Goal: Find specific page/section

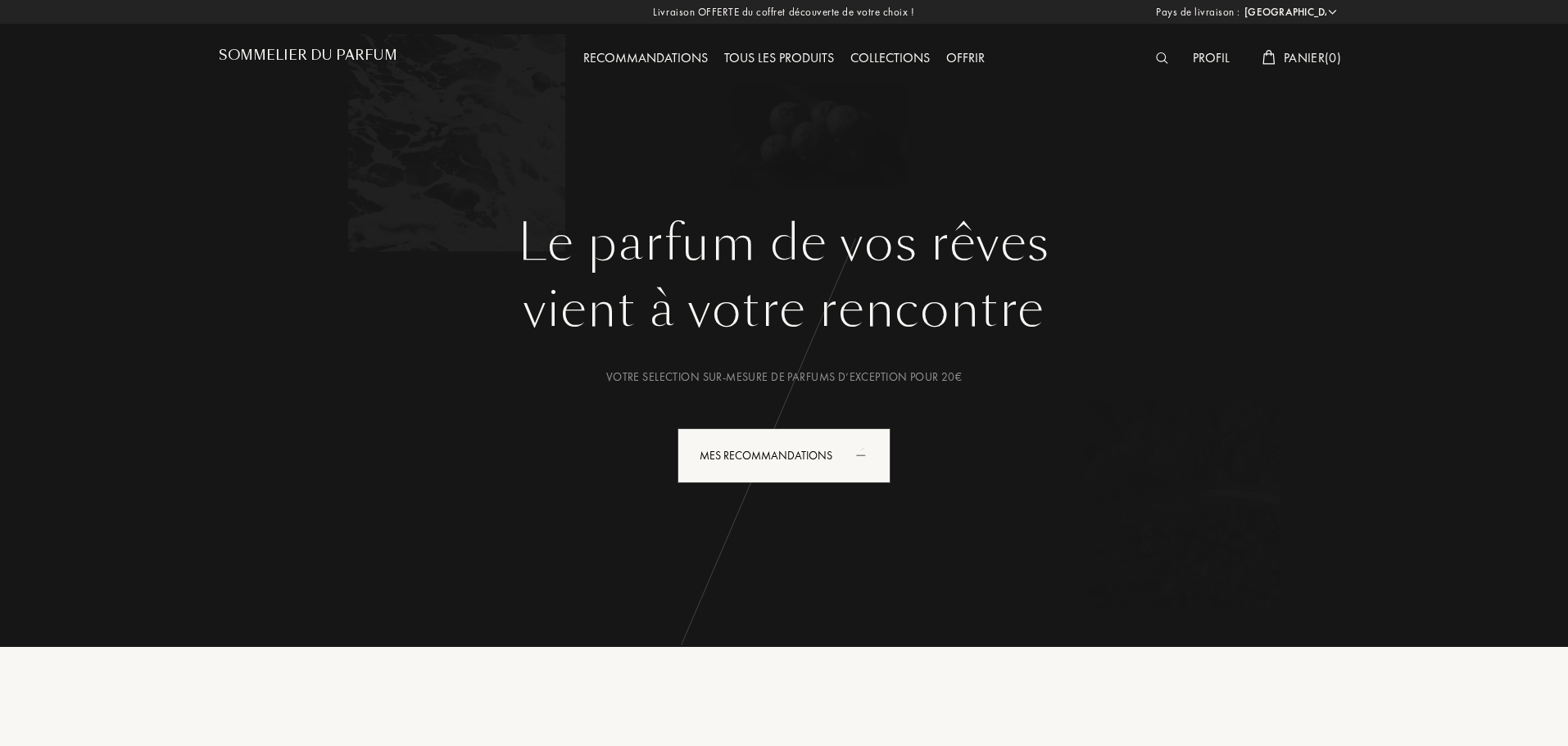
select select "FR"
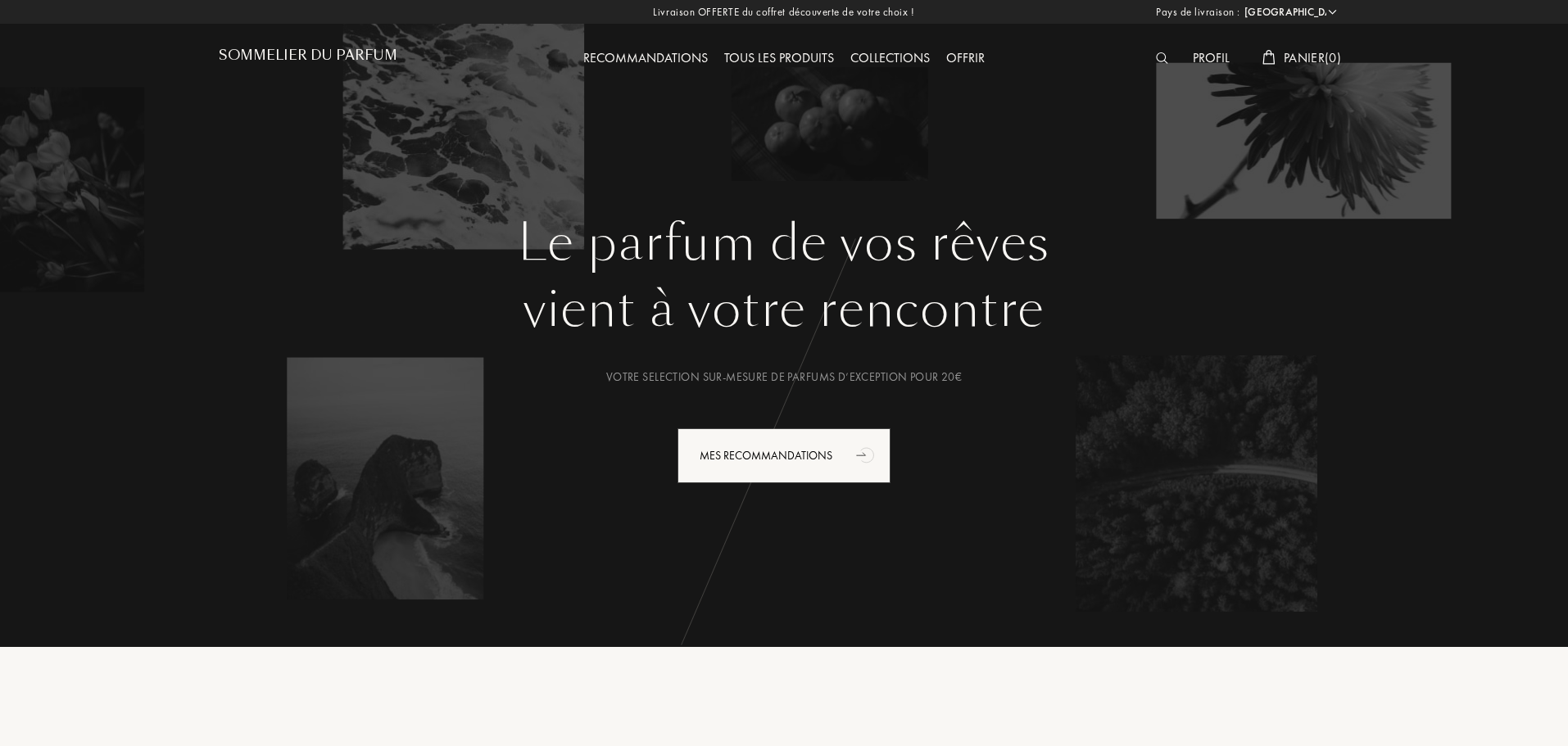
click at [1160, 50] on div at bounding box center [1166, 58] width 37 height 21
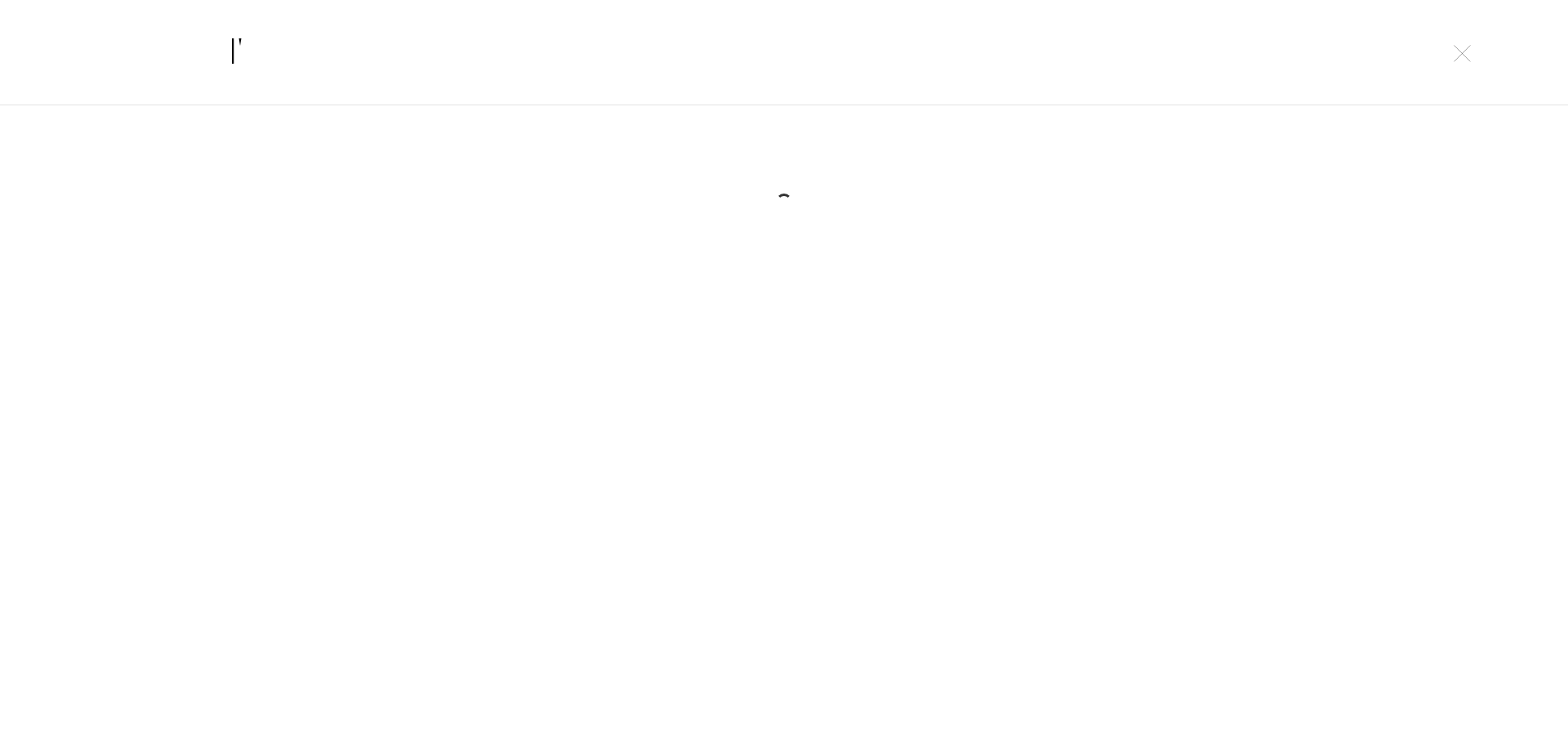
type input "l"
drag, startPoint x: 403, startPoint y: 55, endPoint x: 127, endPoint y: 1, distance: 281.2
click at [40, 45] on div "blanc sada" at bounding box center [784, 52] width 1568 height 106
type input "blanc sada"
click at [541, 43] on input "blanc sada" at bounding box center [784, 52] width 1176 height 49
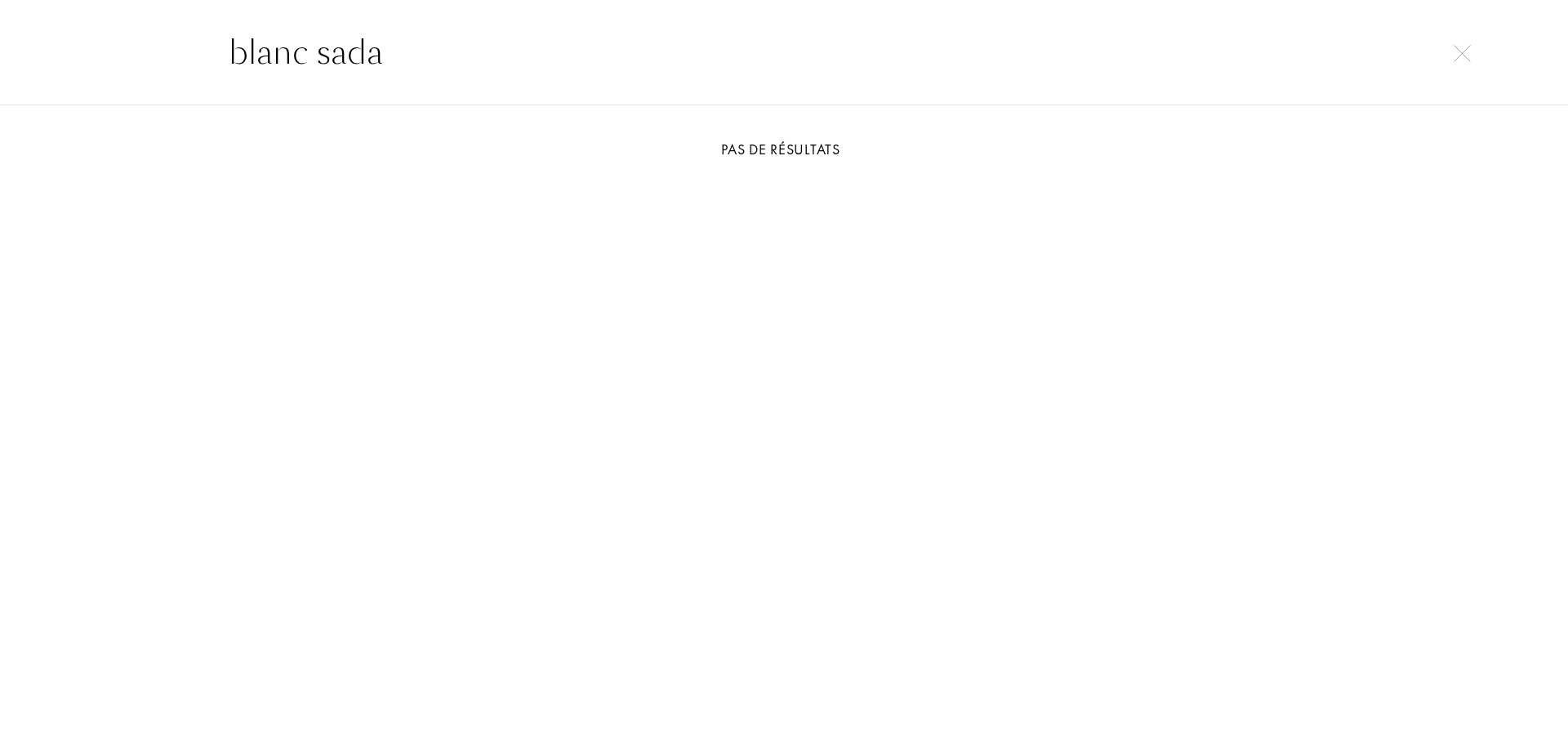
drag, startPoint x: 201, startPoint y: 54, endPoint x: 0, endPoint y: 51, distance: 201.0
click at [0, 51] on div "blanc sada" at bounding box center [784, 52] width 1568 height 106
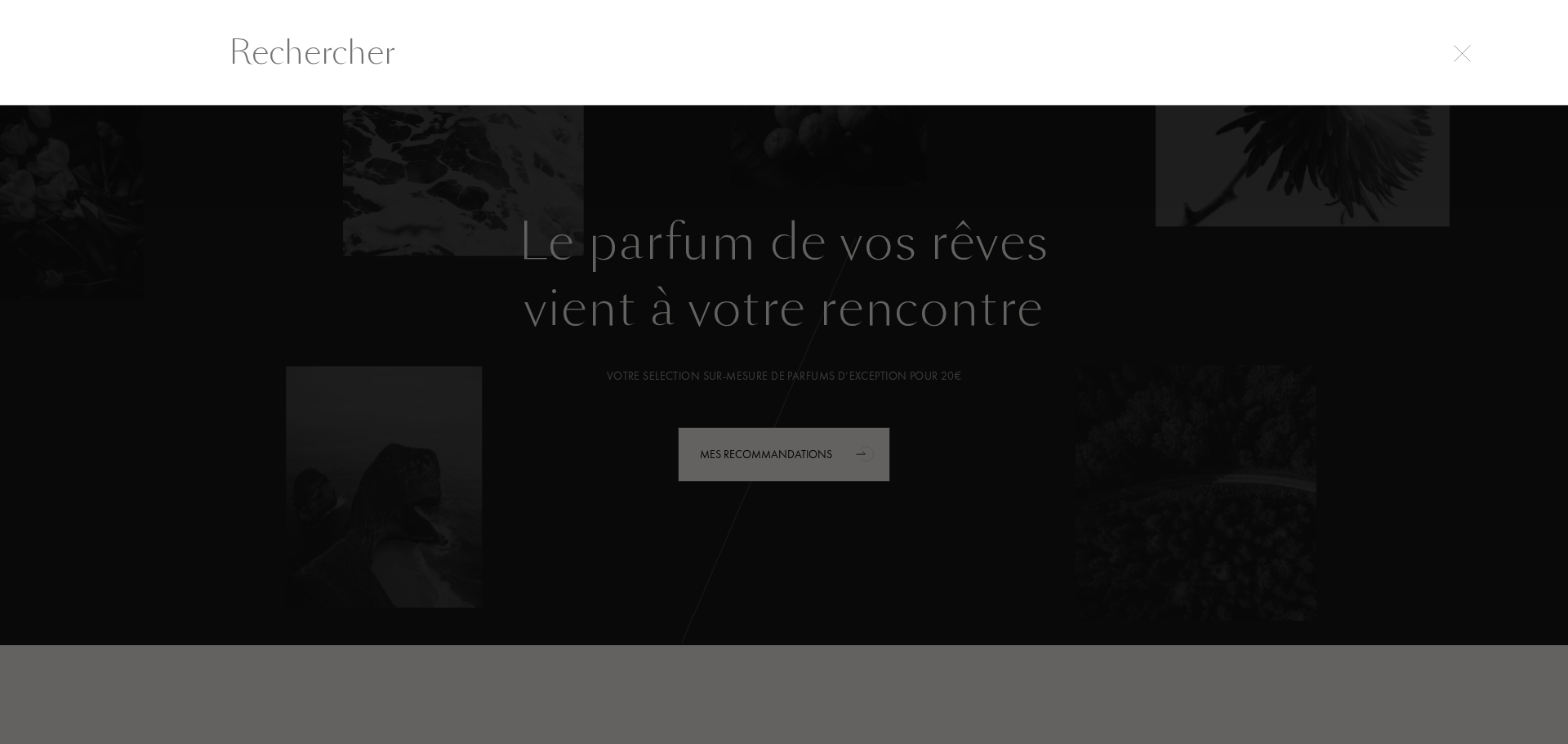
click at [1367, 331] on div at bounding box center [784, 425] width 1568 height 639
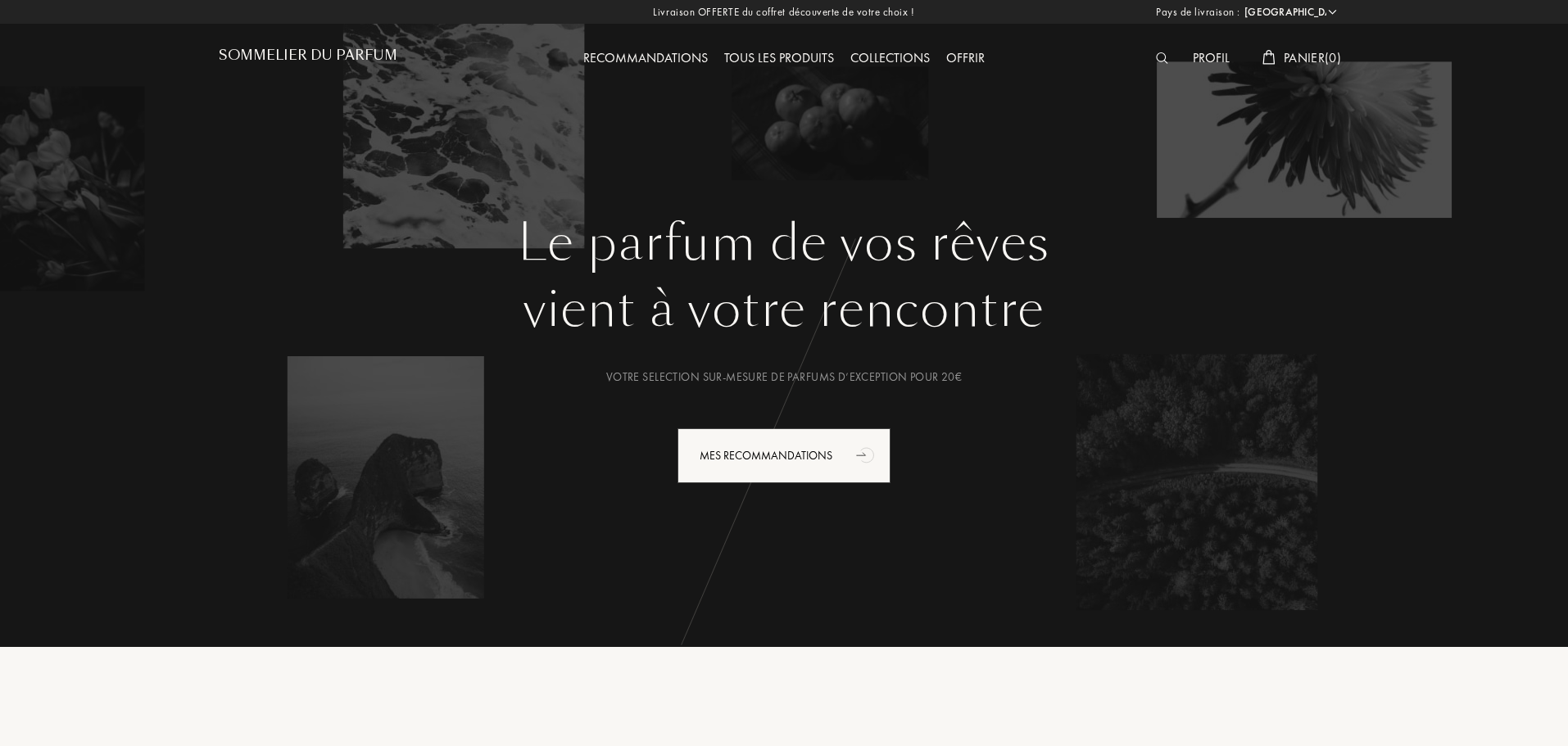
drag, startPoint x: 1172, startPoint y: 50, endPoint x: 1162, endPoint y: 59, distance: 13.5
click at [1170, 51] on div at bounding box center [1166, 58] width 37 height 21
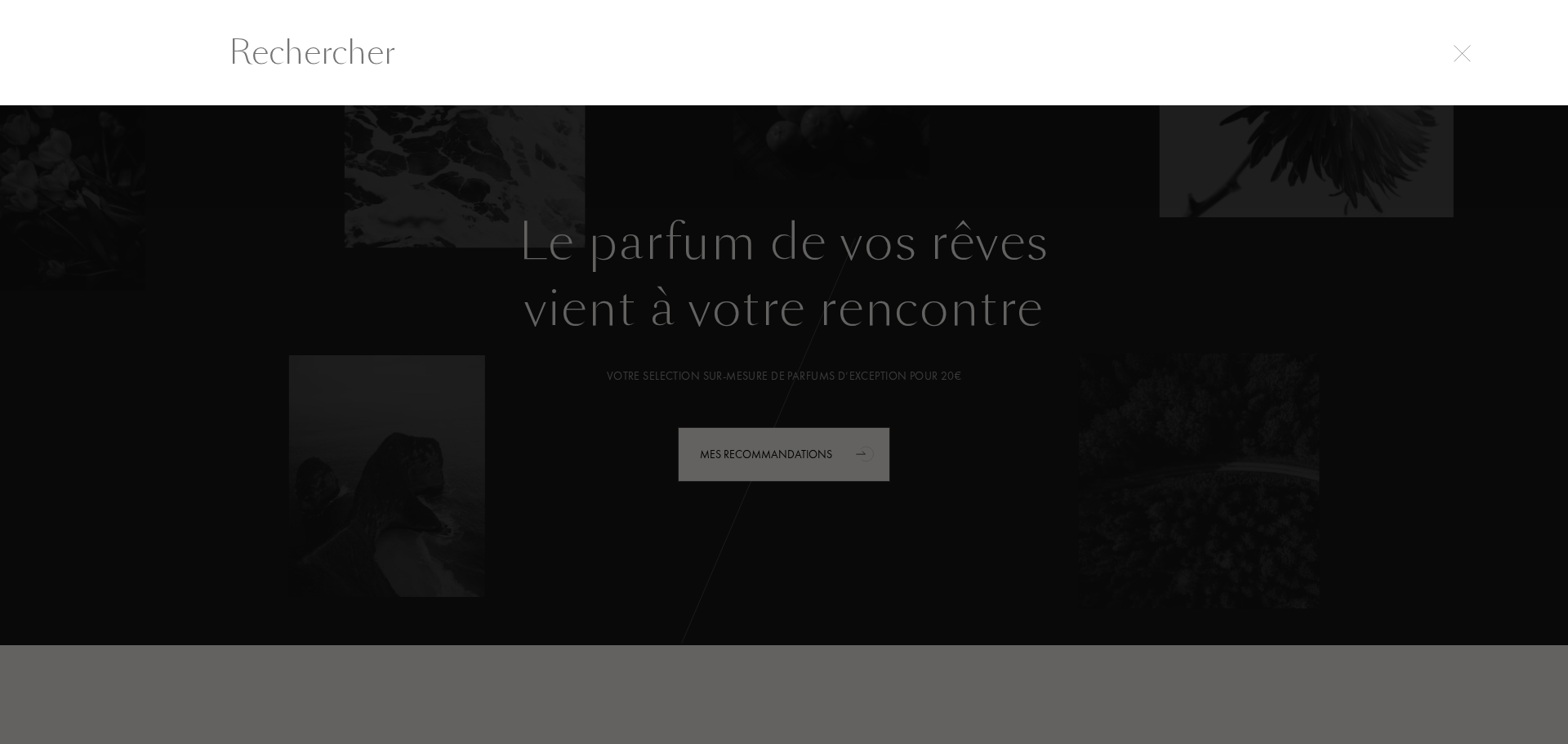
click at [1154, 62] on input "text" at bounding box center [784, 52] width 1176 height 49
paste input "White Rice d'Annam"
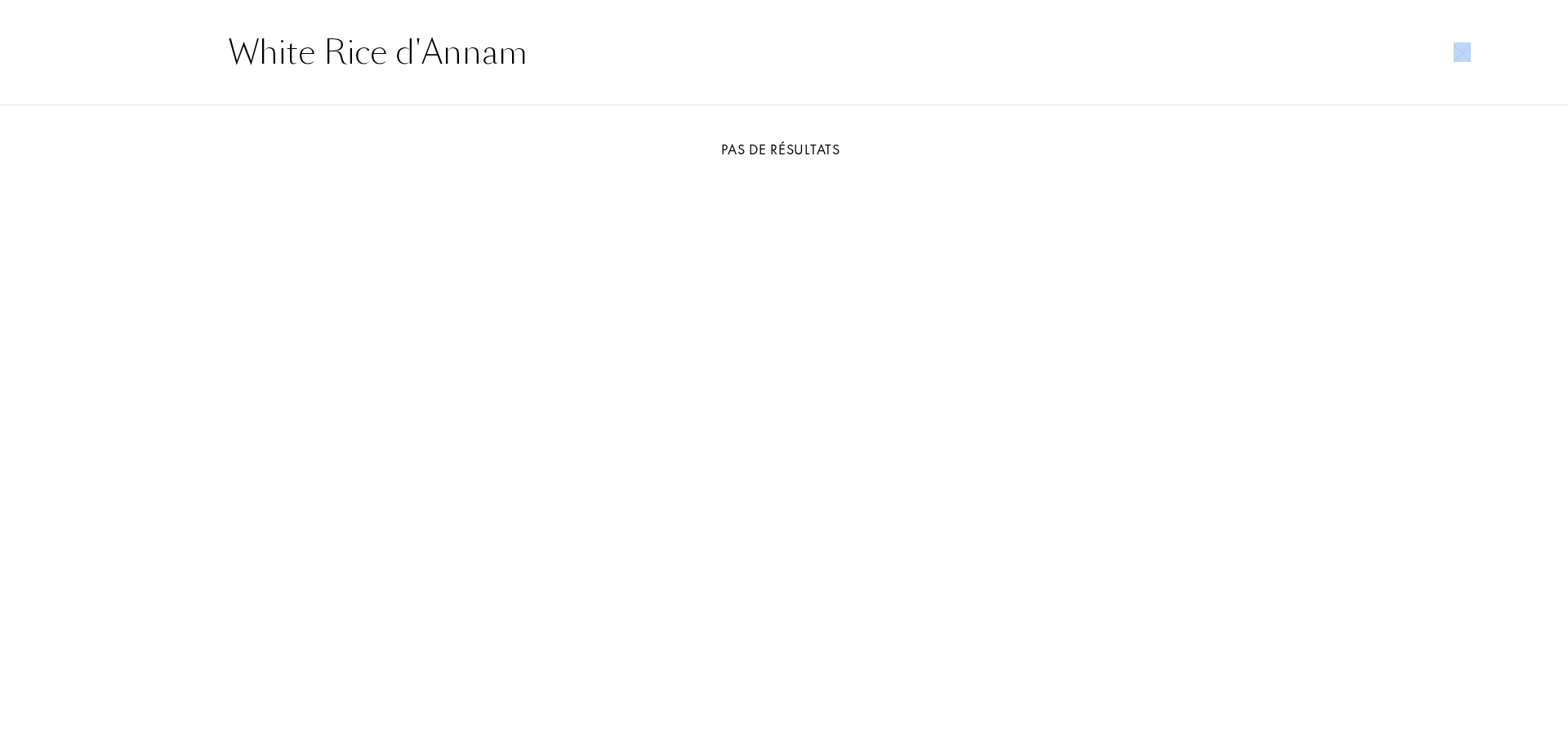
drag, startPoint x: 648, startPoint y: 76, endPoint x: 395, endPoint y: 56, distance: 253.8
click at [395, 56] on div "White Rice d'Annam" at bounding box center [784, 52] width 1568 height 106
drag, startPoint x: 392, startPoint y: 56, endPoint x: 678, endPoint y: 49, distance: 286.1
click at [678, 49] on input "White Rice d'Annam" at bounding box center [784, 52] width 1176 height 49
drag, startPoint x: 678, startPoint y: 48, endPoint x: 629, endPoint y: 52, distance: 49.2
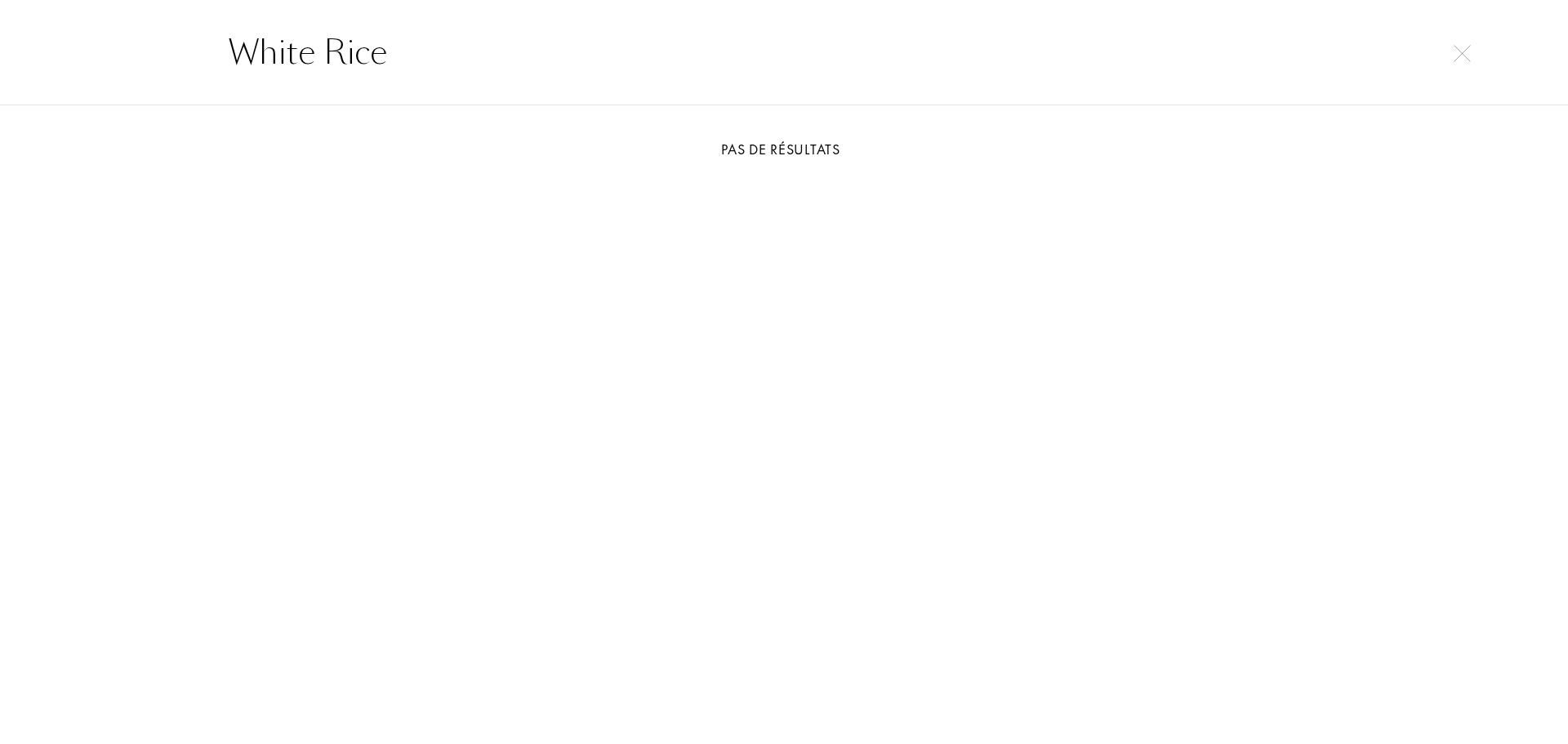
click at [629, 52] on input "White Rice" at bounding box center [784, 52] width 1176 height 49
type input "White Rice"
